Goal: Information Seeking & Learning: Understand process/instructions

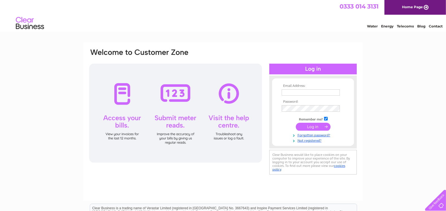
click at [301, 92] on input "text" at bounding box center [311, 92] width 58 height 6
type input "phil@philatherton.co.uk"
click at [309, 130] on input "submit" at bounding box center [313, 127] width 35 height 8
click at [317, 127] on input "submit" at bounding box center [313, 127] width 35 height 8
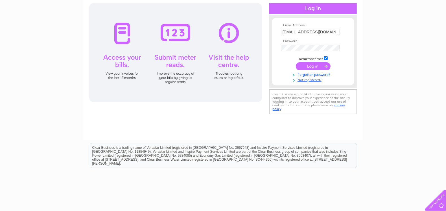
scroll to position [84, 0]
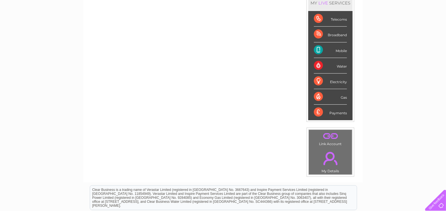
scroll to position [84, 0]
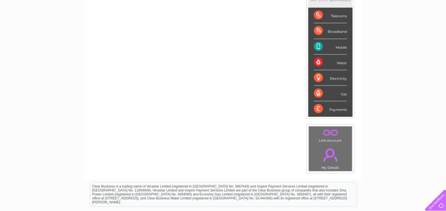
click at [318, 15] on div "Telecoms" at bounding box center [330, 16] width 33 height 16
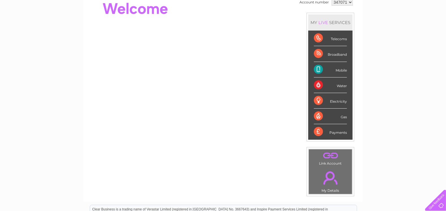
scroll to position [0, 0]
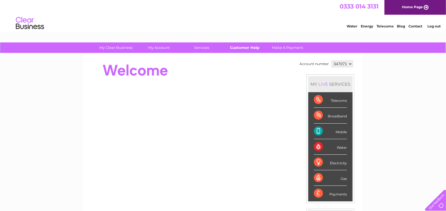
click at [246, 47] on link "Customer Help" at bounding box center [245, 47] width 47 height 10
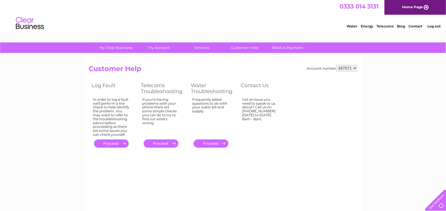
click at [164, 142] on link "." at bounding box center [161, 143] width 35 height 8
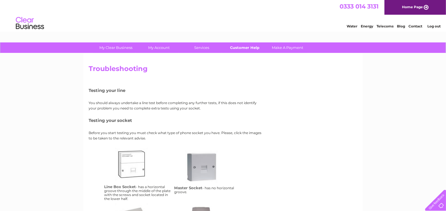
click at [250, 49] on link "Customer Help" at bounding box center [245, 47] width 47 height 10
